Goal: Find specific page/section: Find specific page/section

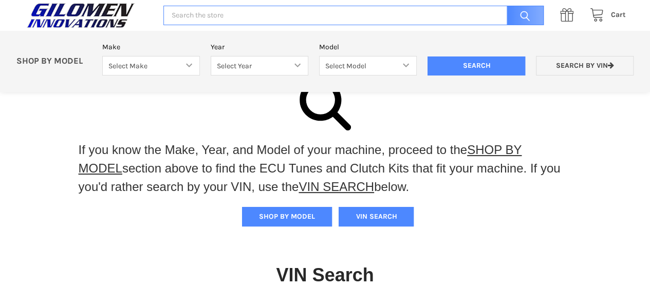
scroll to position [28, 0]
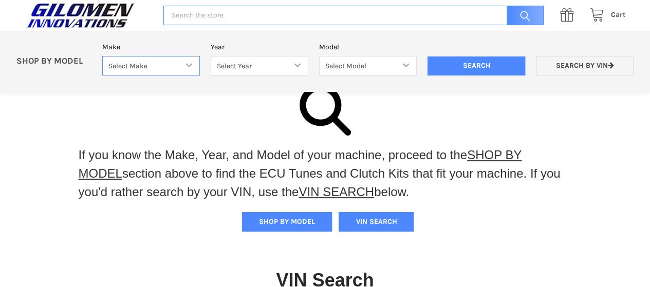
click at [190, 67] on select "Select Make Bobcat UTV Gravely UTV ACE 900 RANGER 570 Ranger 700 / 800 RANGER 9…" at bounding box center [151, 66] width 98 height 20
click at [102, 56] on select "Select Make Bobcat UTV Gravely UTV ACE 900 RANGER 570 Ranger 700 / 800 RANGER 9…" at bounding box center [151, 66] width 98 height 20
click at [193, 64] on select "Select Make Bobcat UTV Gravely UTV ACE 900 RANGER 570 Ranger 700 / 800 RANGER 9…" at bounding box center [151, 66] width 98 height 20
select select "330"
click at [102, 56] on select "Select Make Bobcat UTV Gravely UTV ACE 900 RANGER 570 Ranger 700 / 800 RANGER 9…" at bounding box center [151, 66] width 98 height 20
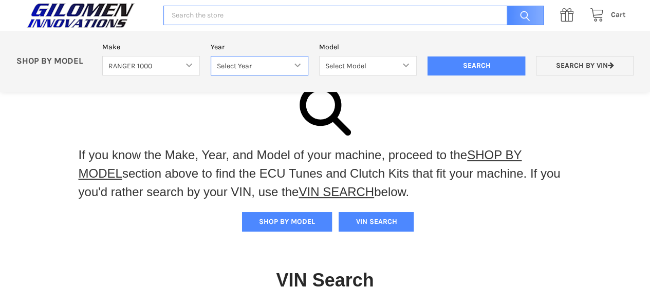
click at [299, 64] on select "Select Year [DATE] 2018 2019 2020 2021 2022 2023 2024 2025" at bounding box center [260, 66] width 98 height 20
select select "332"
click at [211, 56] on select "Select Year [DATE] 2018 2019 2020 2021 2022 2023 2024 2025" at bounding box center [260, 66] width 98 height 20
click at [388, 65] on select "Select Model Ranger 1000 XP Ranger 1000 Crew Ranger 1000 Northstar Ranger 1000 …" at bounding box center [368, 66] width 98 height 20
select select "110"
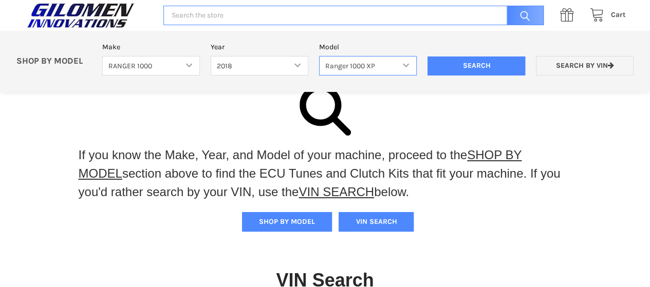
click at [319, 56] on select "Select Model Ranger 1000 XP Ranger 1000 Crew Ranger 1000 Northstar Ranger 1000 …" at bounding box center [368, 66] width 98 height 20
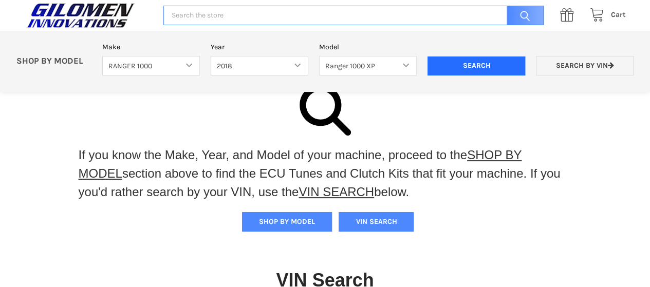
click at [449, 67] on input "Search" at bounding box center [476, 67] width 98 height 20
